Goal: Information Seeking & Learning: Learn about a topic

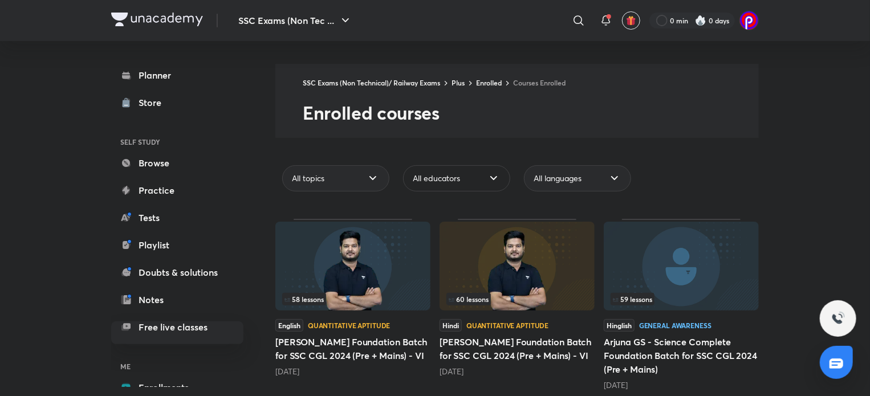
drag, startPoint x: 0, startPoint y: 0, endPoint x: 463, endPoint y: 169, distance: 493.0
click at [463, 169] on div "All educators" at bounding box center [456, 178] width 107 height 26
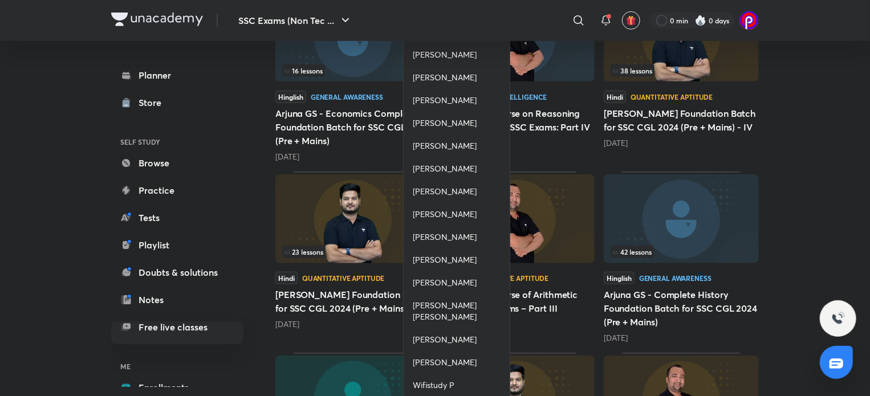
scroll to position [412, 0]
click at [441, 285] on div "[PERSON_NAME]" at bounding box center [457, 281] width 106 height 23
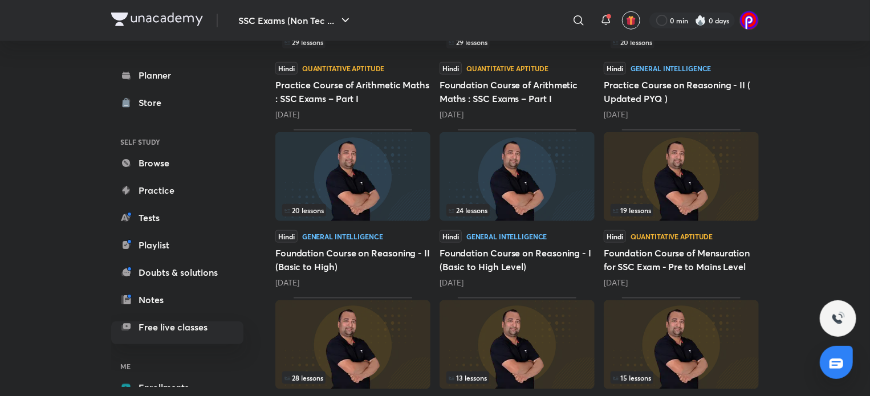
scroll to position [589, 0]
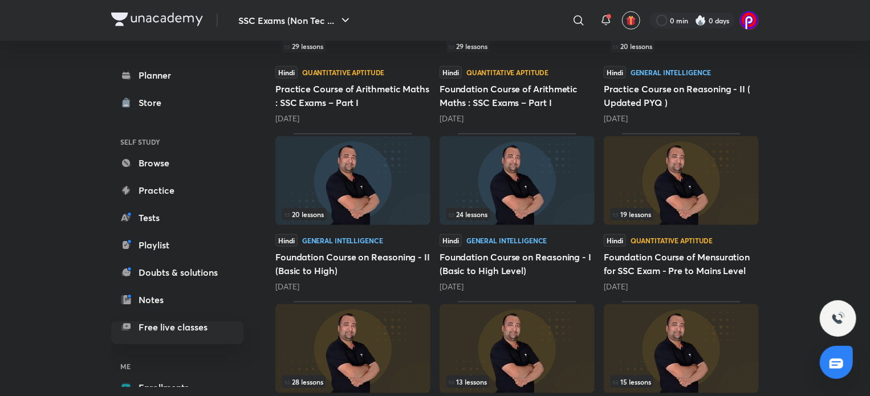
click at [543, 181] on img at bounding box center [517, 180] width 155 height 89
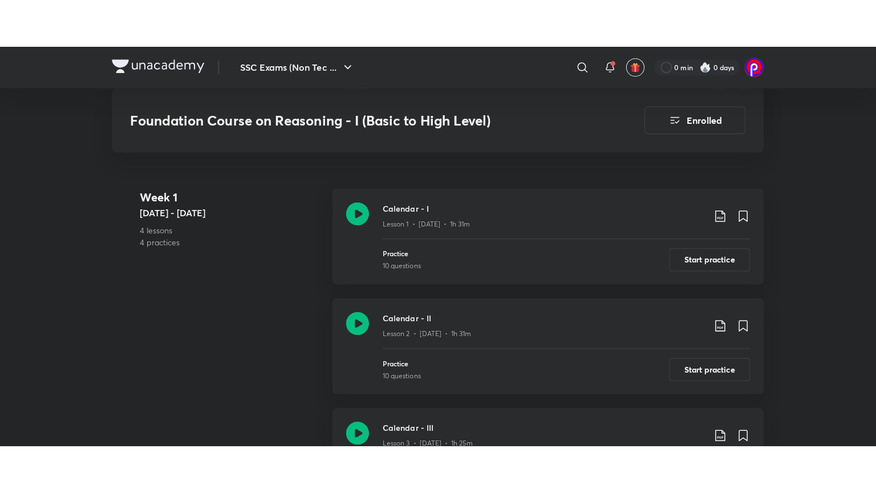
scroll to position [456, 0]
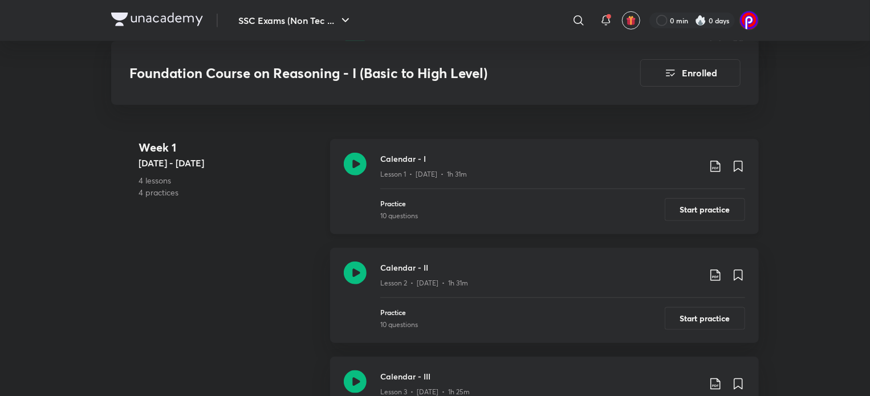
click at [351, 165] on icon at bounding box center [355, 164] width 23 height 23
